Goal: Find specific page/section: Find specific page/section

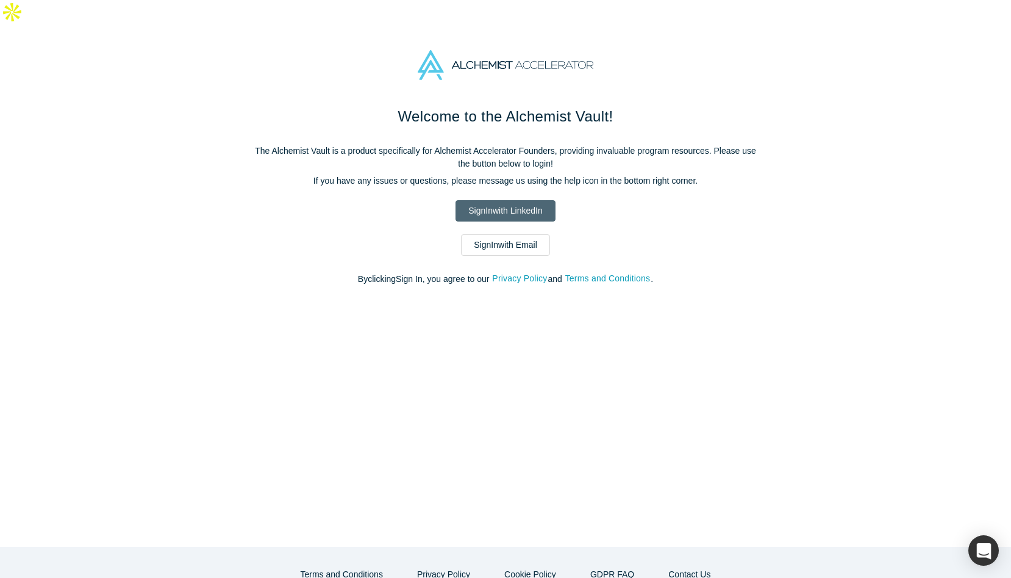
click at [497, 200] on link "Sign In with LinkedIn" at bounding box center [505, 210] width 99 height 21
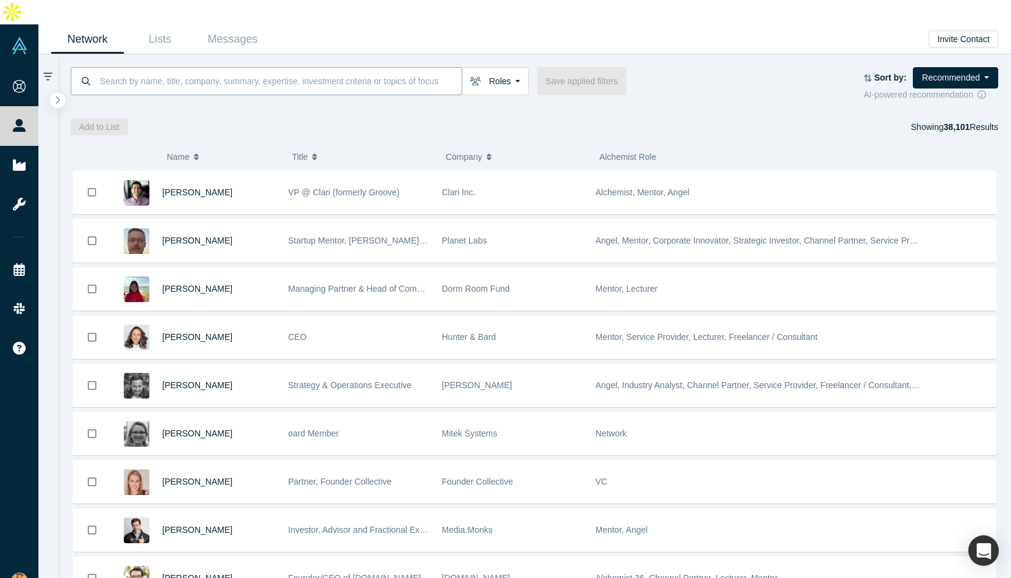
click at [181, 66] on input at bounding box center [280, 80] width 363 height 29
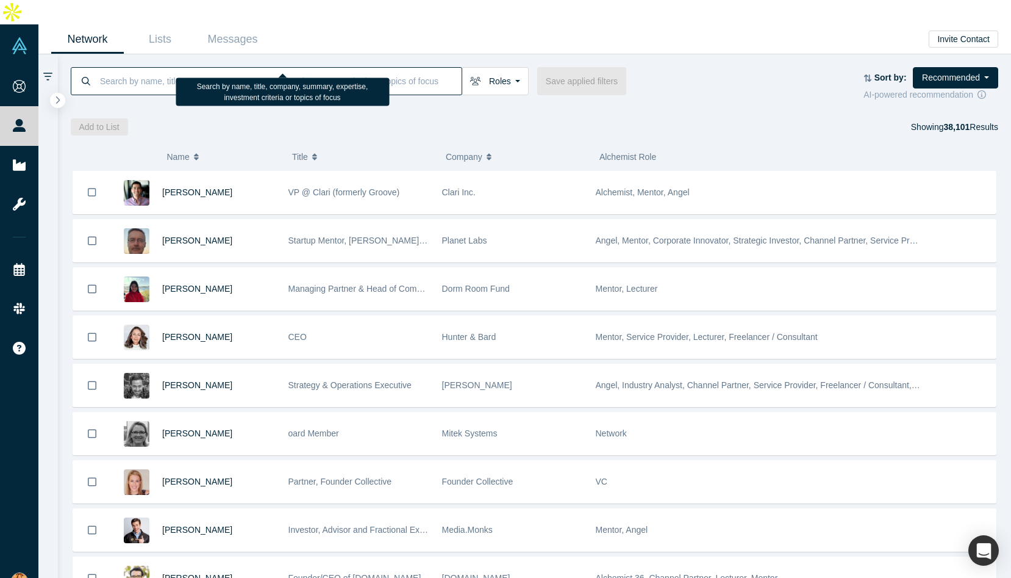
paste input "[PERSON_NAME]"
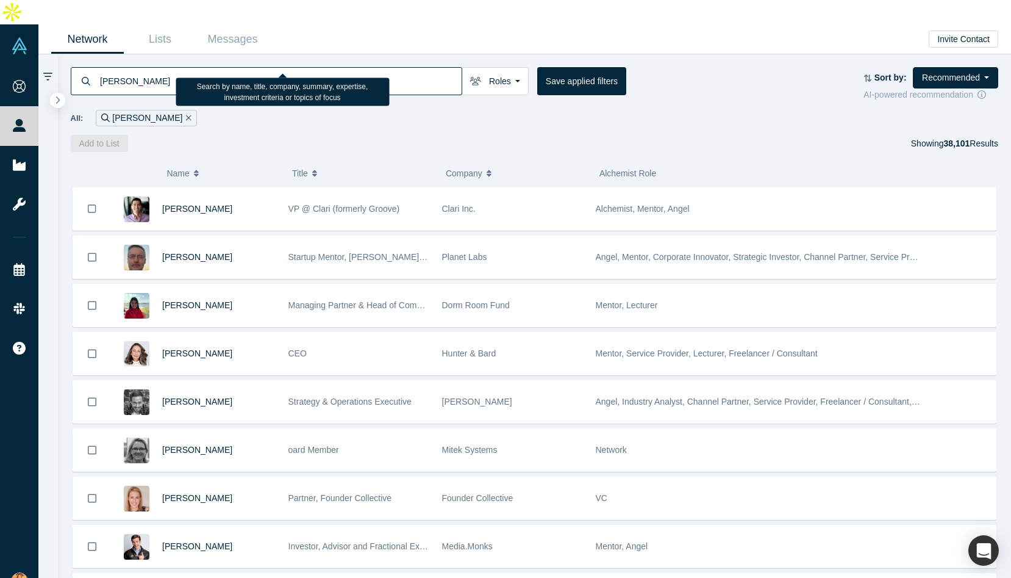
type input "[PERSON_NAME]"
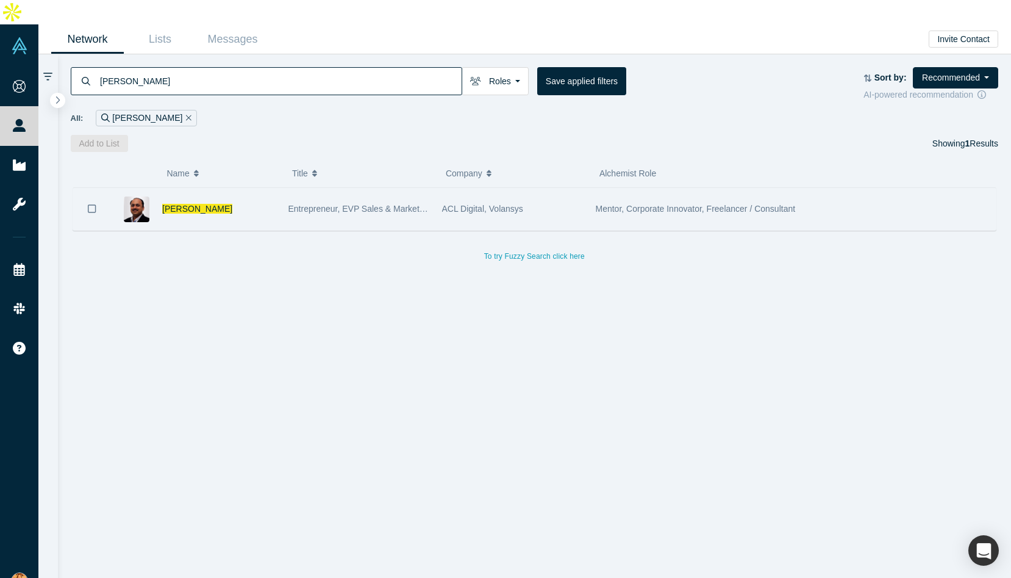
click at [222, 195] on div "[PERSON_NAME]" at bounding box center [218, 209] width 113 height 42
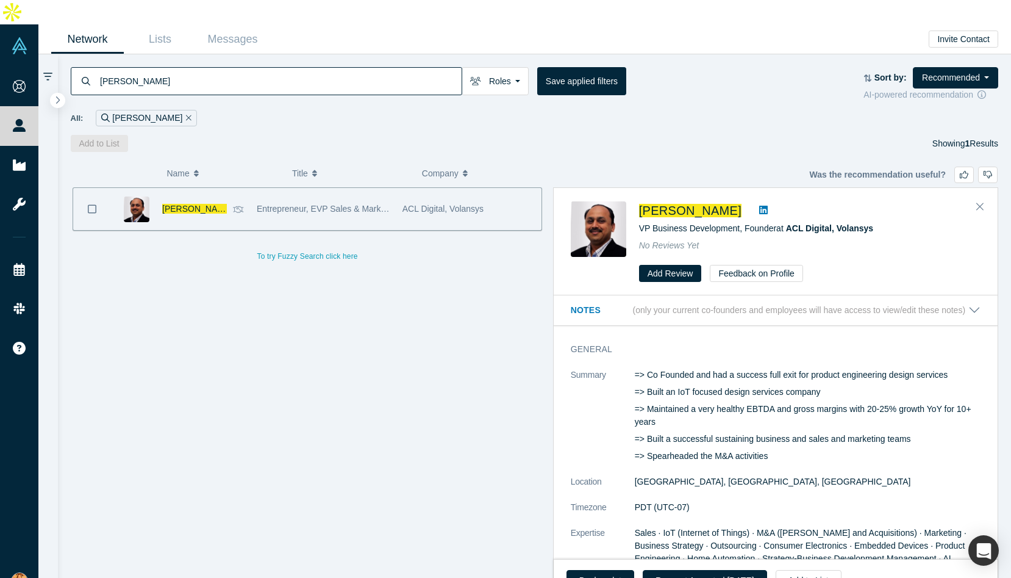
click at [759, 206] on icon at bounding box center [763, 210] width 9 height 9
